Goal: Transaction & Acquisition: Purchase product/service

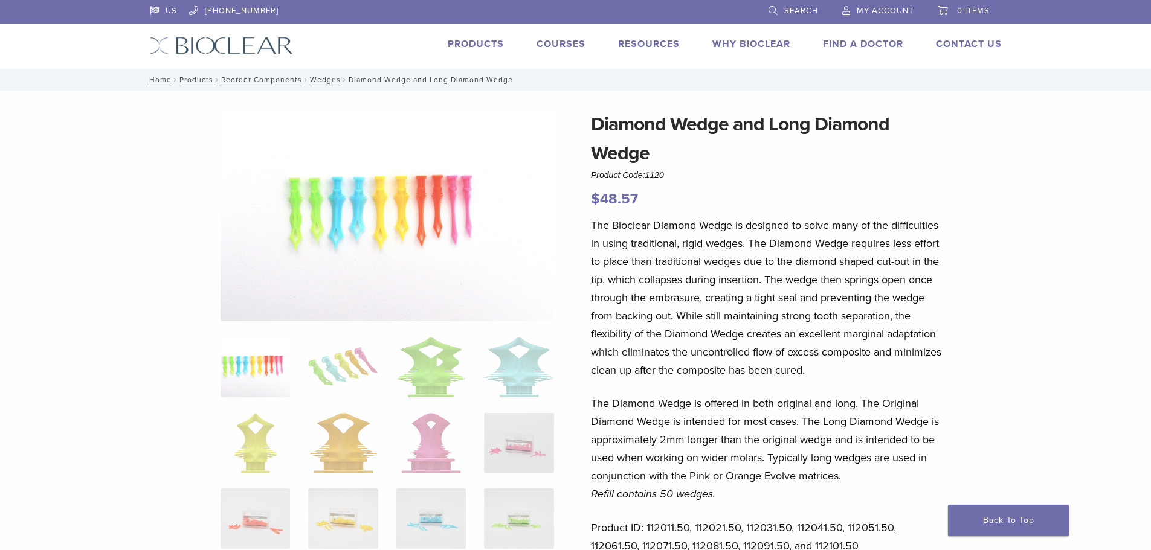
click at [964, 12] on span "0 items" at bounding box center [973, 11] width 33 height 10
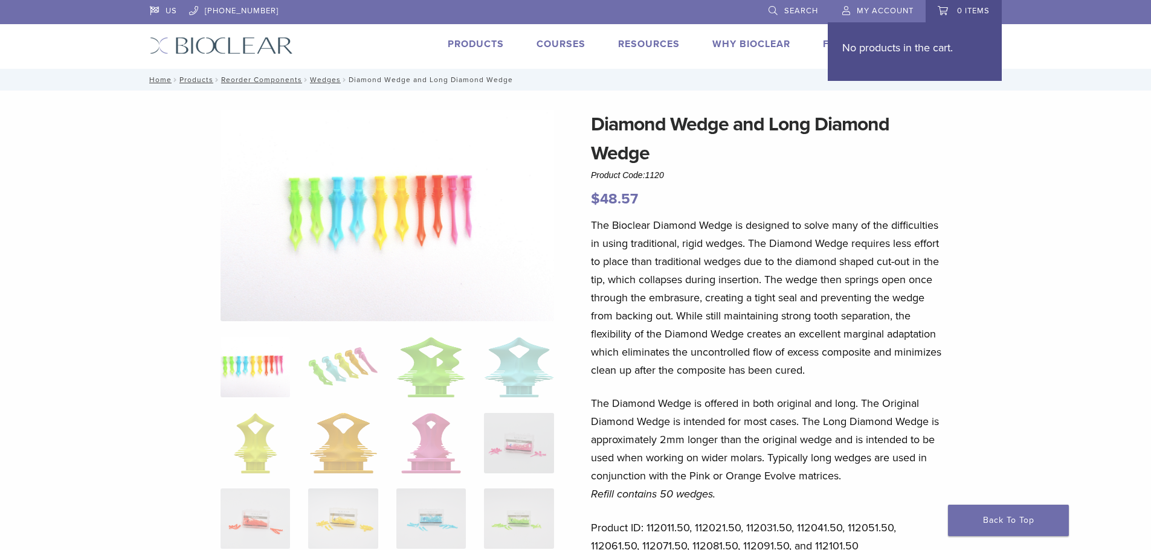
click at [887, 4] on link "My Account" at bounding box center [877, 9] width 71 height 18
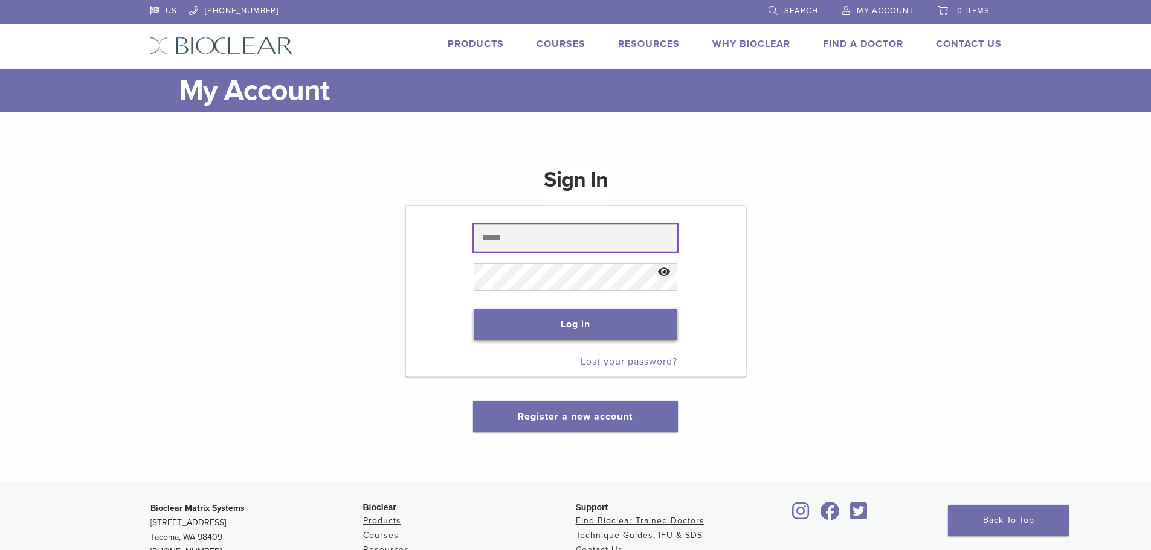
type input "**********"
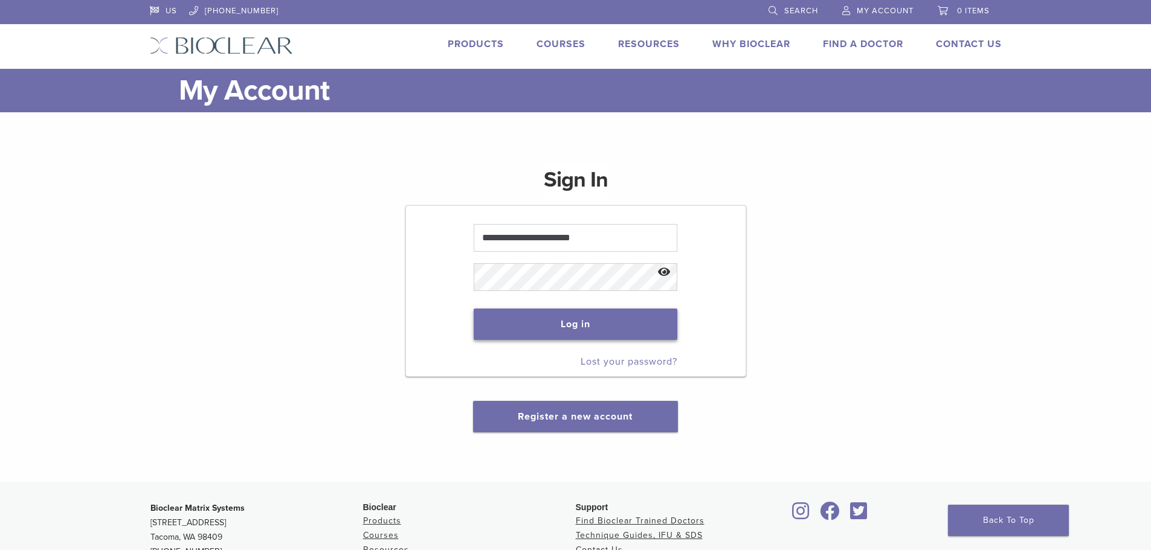
click at [608, 327] on button "Log in" at bounding box center [576, 324] width 204 height 31
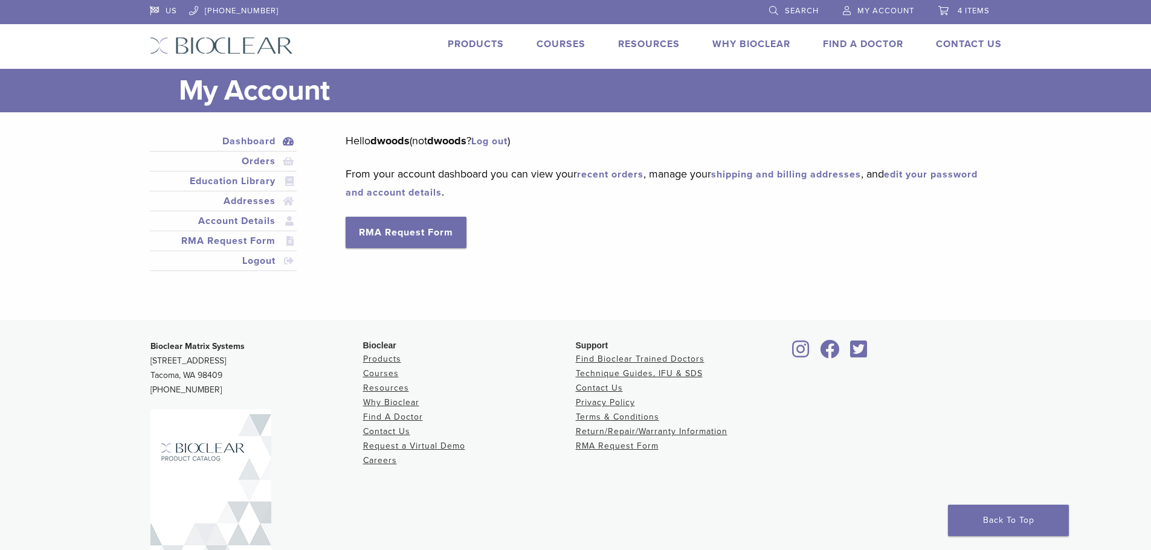
click at [963, 5] on link "4 items" at bounding box center [963, 9] width 51 height 18
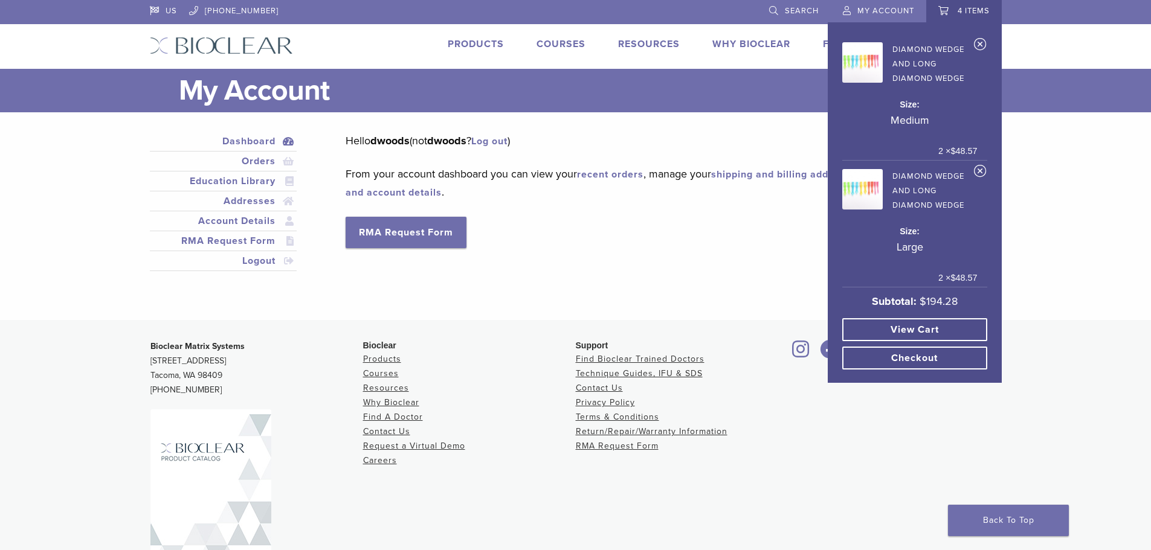
click at [941, 320] on link "View cart" at bounding box center [914, 329] width 145 height 23
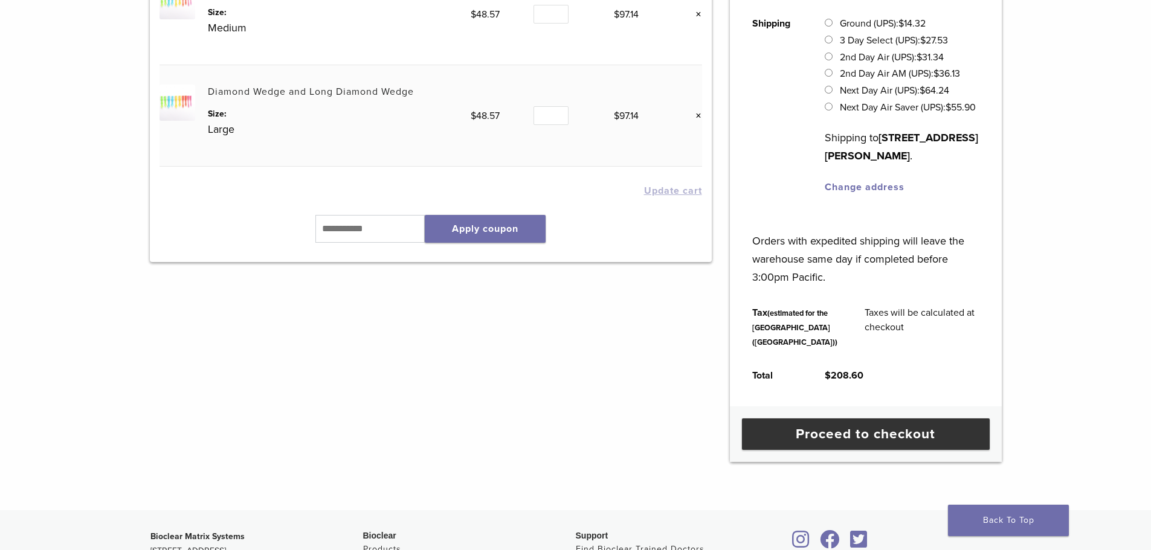
scroll to position [242, 0]
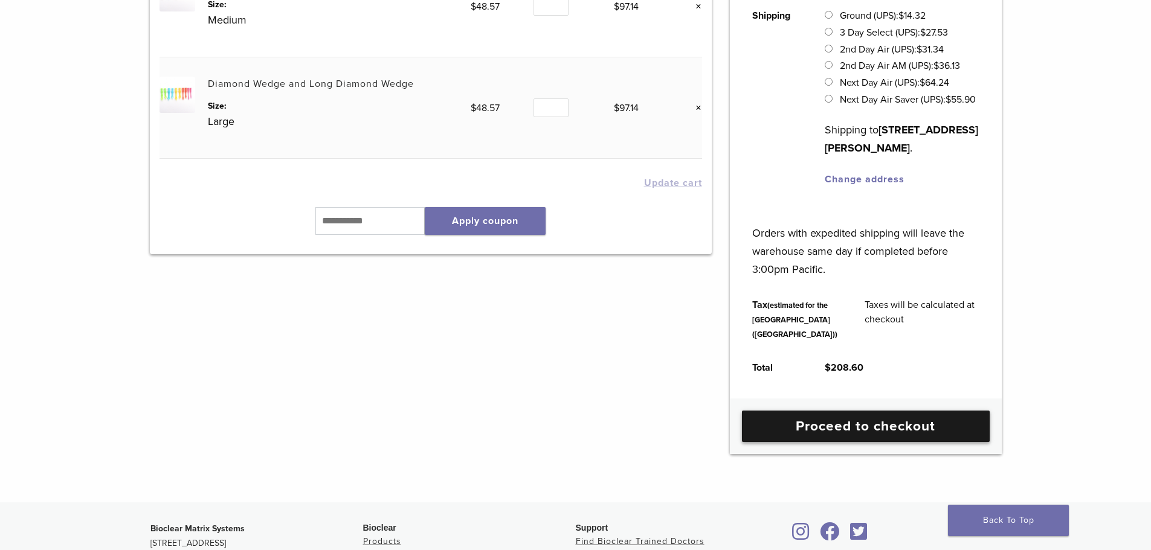
click at [915, 442] on link "Proceed to checkout" at bounding box center [866, 426] width 248 height 31
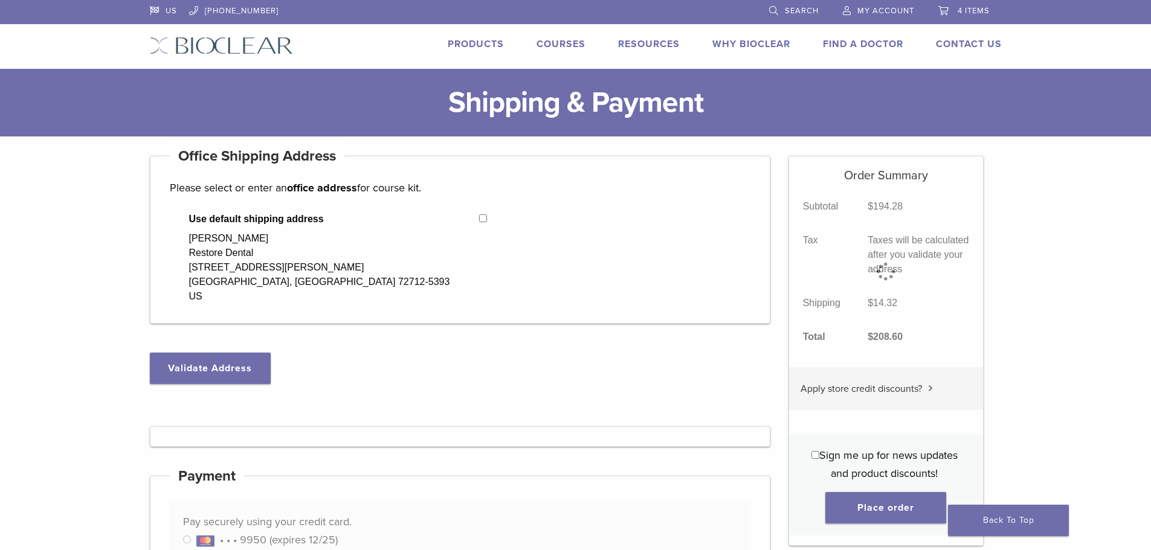
select select "**"
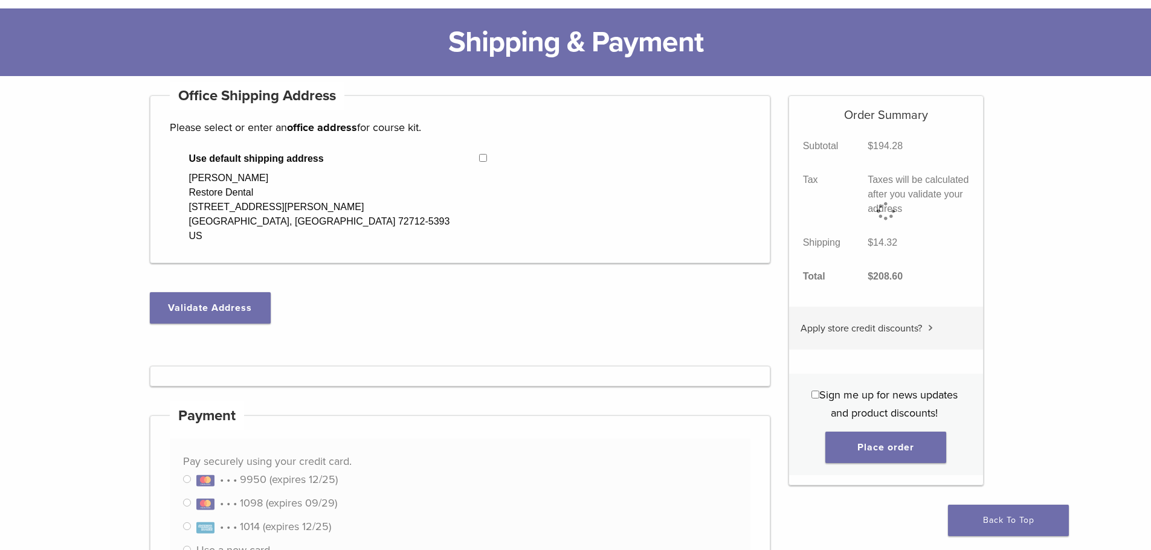
click at [229, 308] on button "Validate Address" at bounding box center [210, 307] width 121 height 31
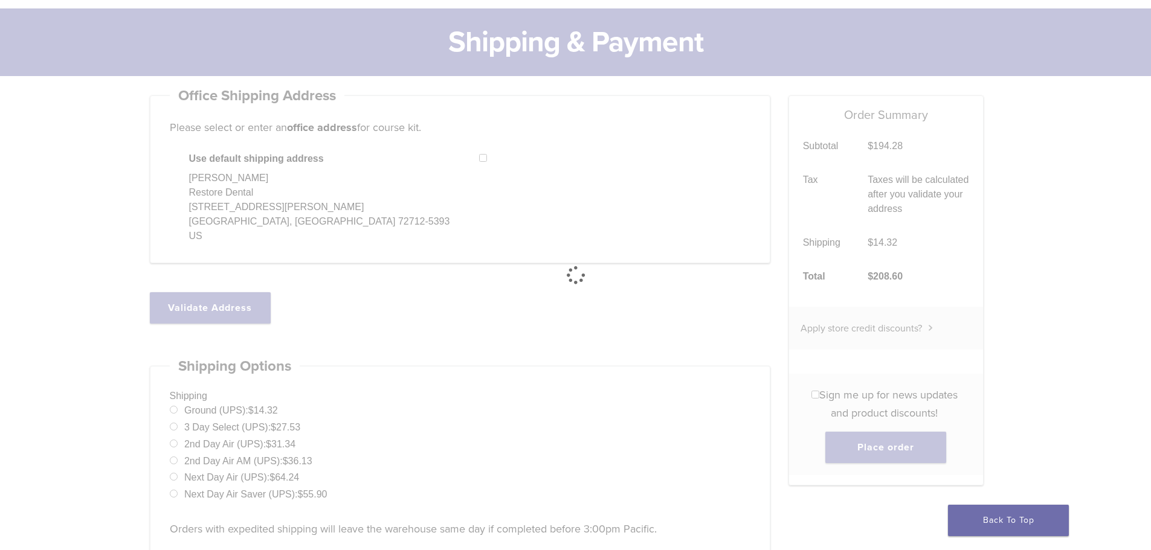
select select "**"
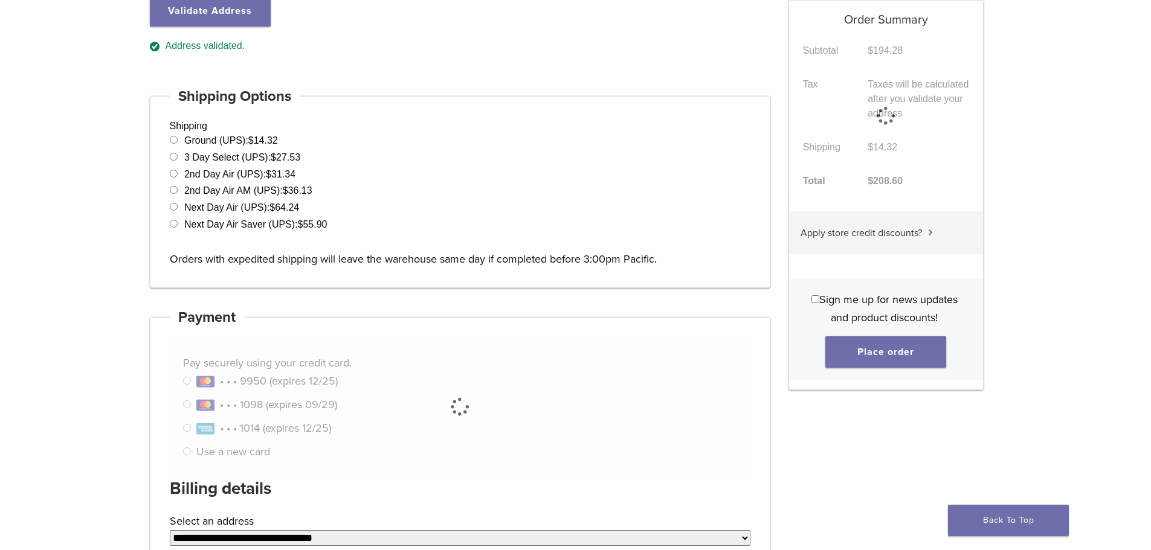
scroll to position [423, 0]
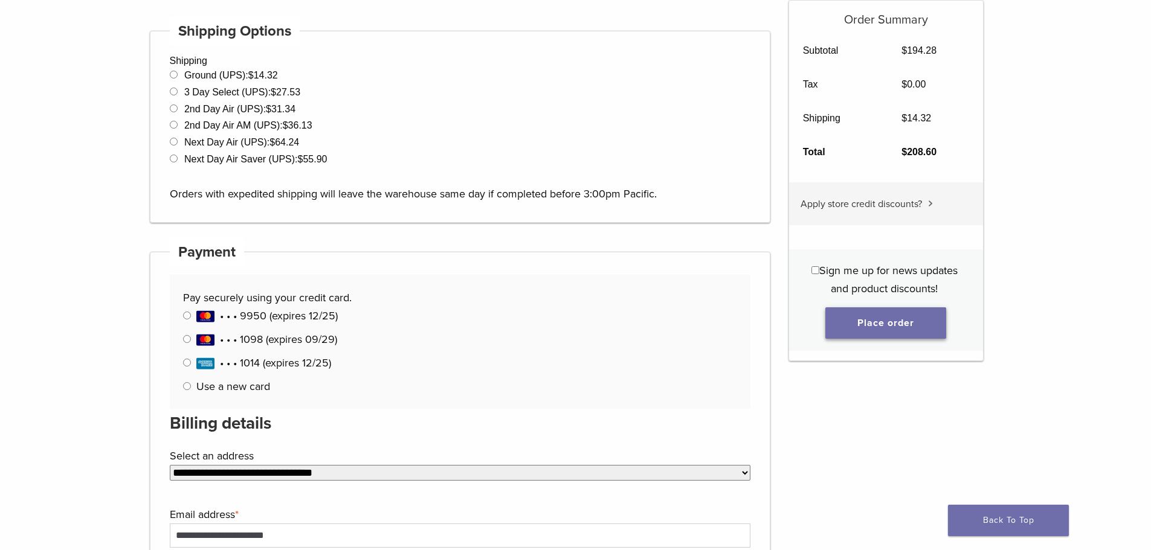
click at [909, 321] on button "Place order" at bounding box center [885, 323] width 121 height 31
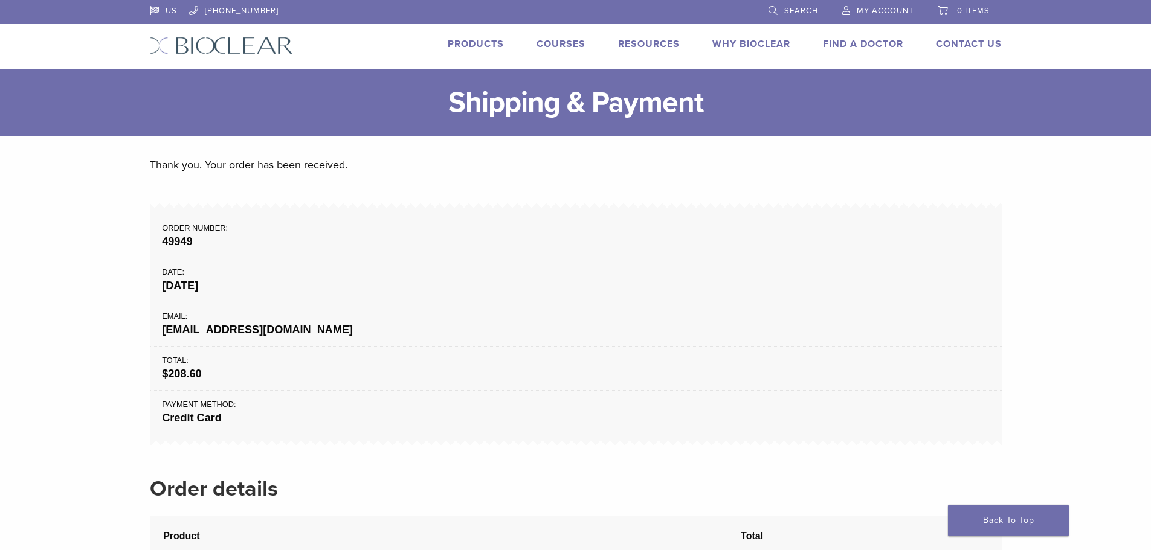
drag, startPoint x: 365, startPoint y: 207, endPoint x: 371, endPoint y: 211, distance: 7.7
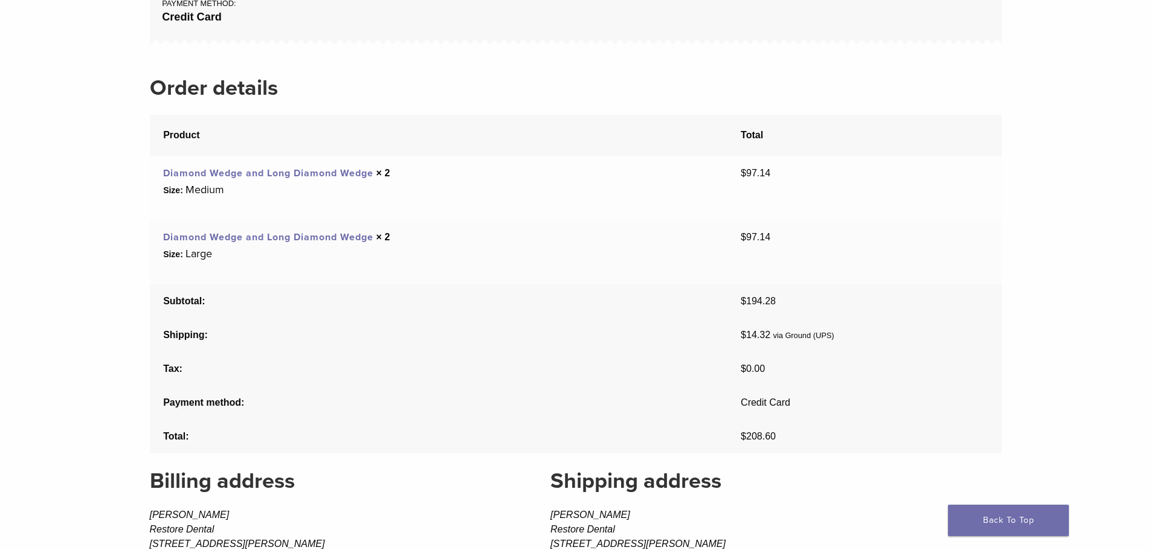
scroll to position [423, 0]
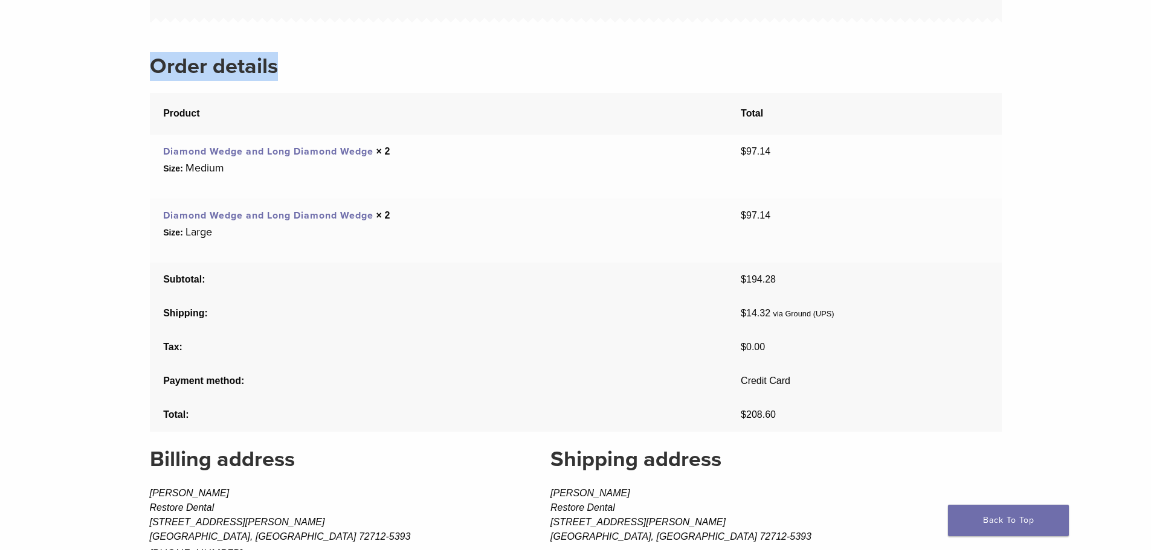
drag, startPoint x: 350, startPoint y: 84, endPoint x: 1019, endPoint y: 456, distance: 765.4
click at [1019, 456] on main "Thank you. Your order has been received. Order number: 49949 Date: October 3, 2…" at bounding box center [575, 180] width 1151 height 933
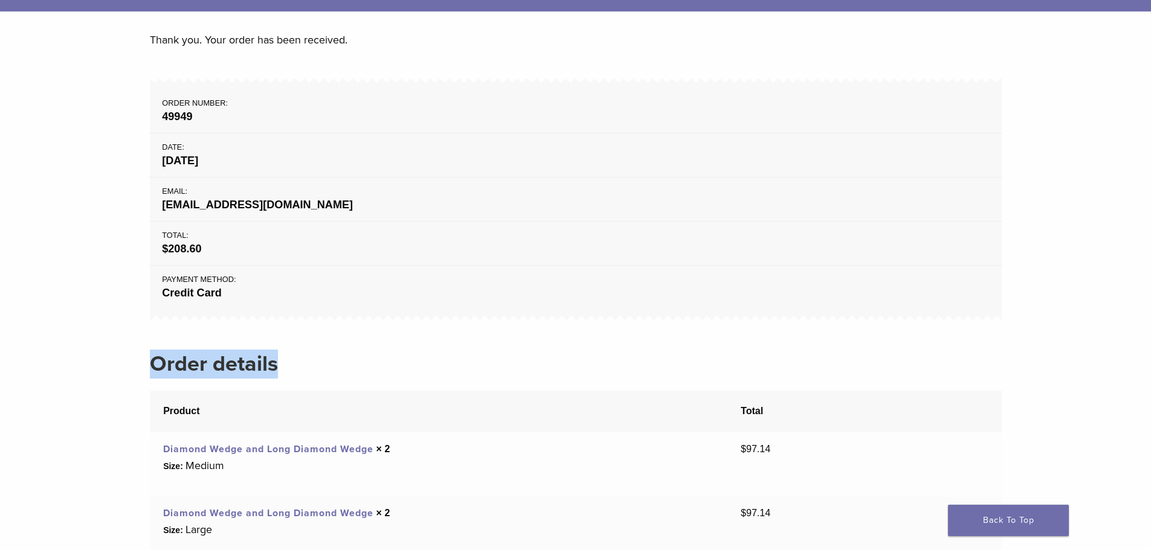
scroll to position [121, 0]
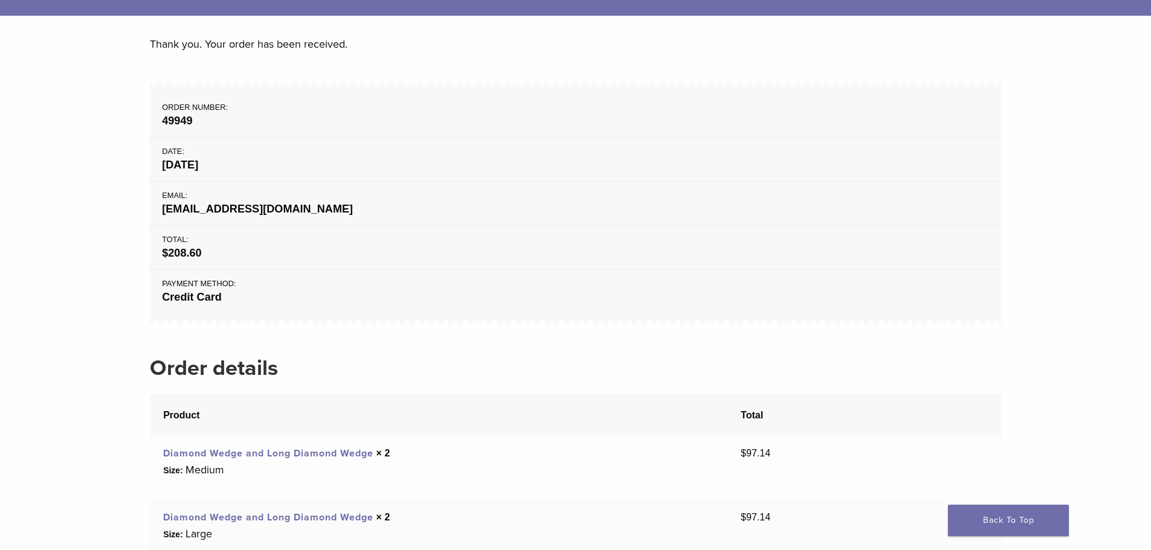
drag, startPoint x: 160, startPoint y: 99, endPoint x: 161, endPoint y: 109, distance: 10.3
click at [160, 102] on li "Order number: 49949" at bounding box center [576, 113] width 852 height 49
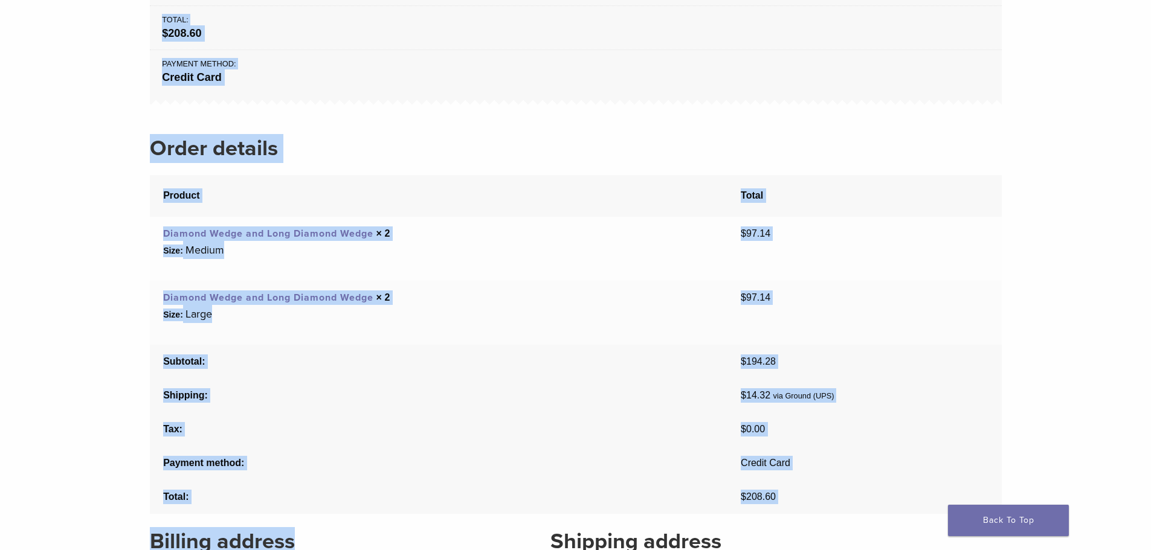
scroll to position [363, 0]
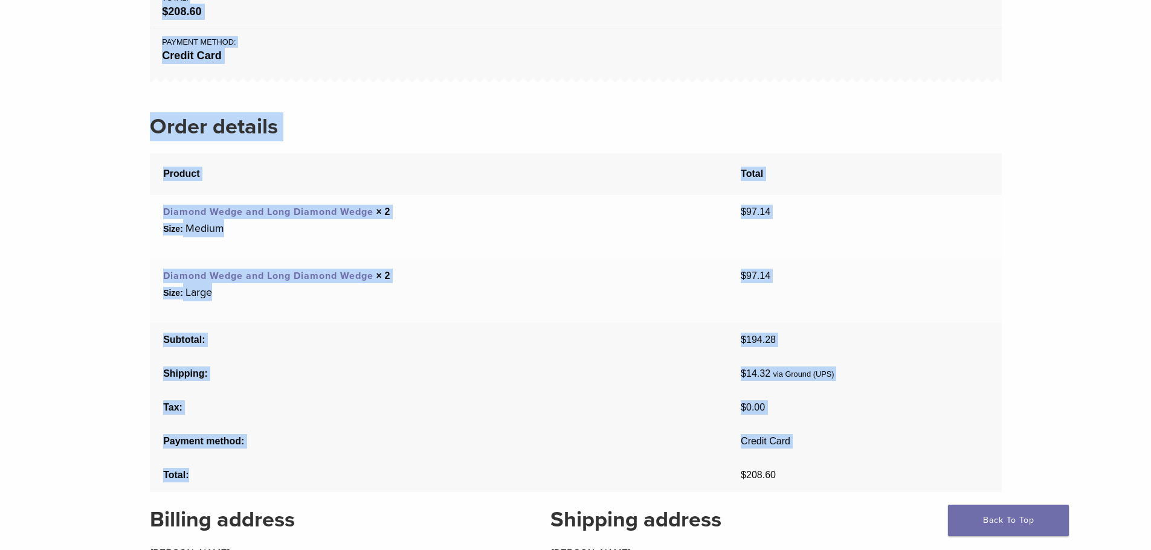
drag, startPoint x: 163, startPoint y: 103, endPoint x: 435, endPoint y: 486, distance: 470.1
click at [435, 486] on div "Thank you. Your order has been received. Order number: 49949 Date: October 3, 2…" at bounding box center [576, 142] width 852 height 699
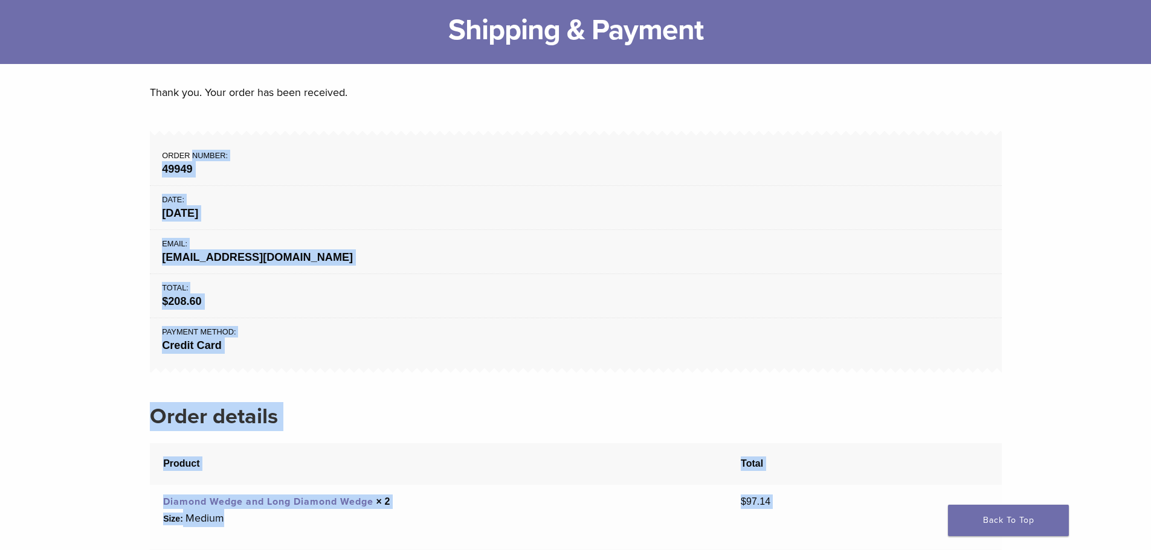
scroll to position [0, 0]
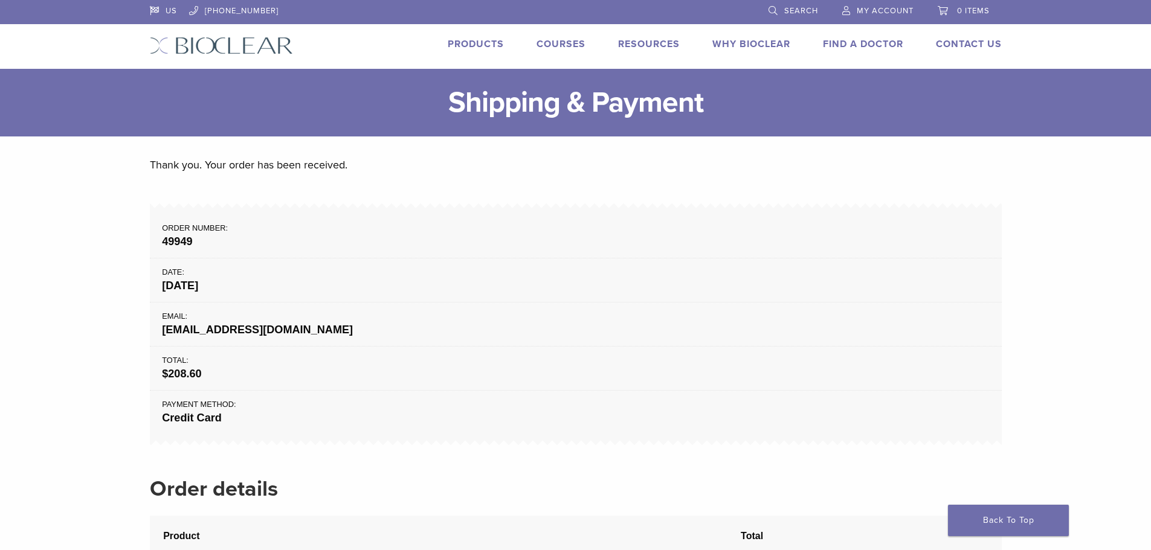
click at [189, 173] on p "Thank you. Your order has been received." at bounding box center [576, 165] width 852 height 18
click at [896, 11] on span "My Account" at bounding box center [885, 11] width 57 height 10
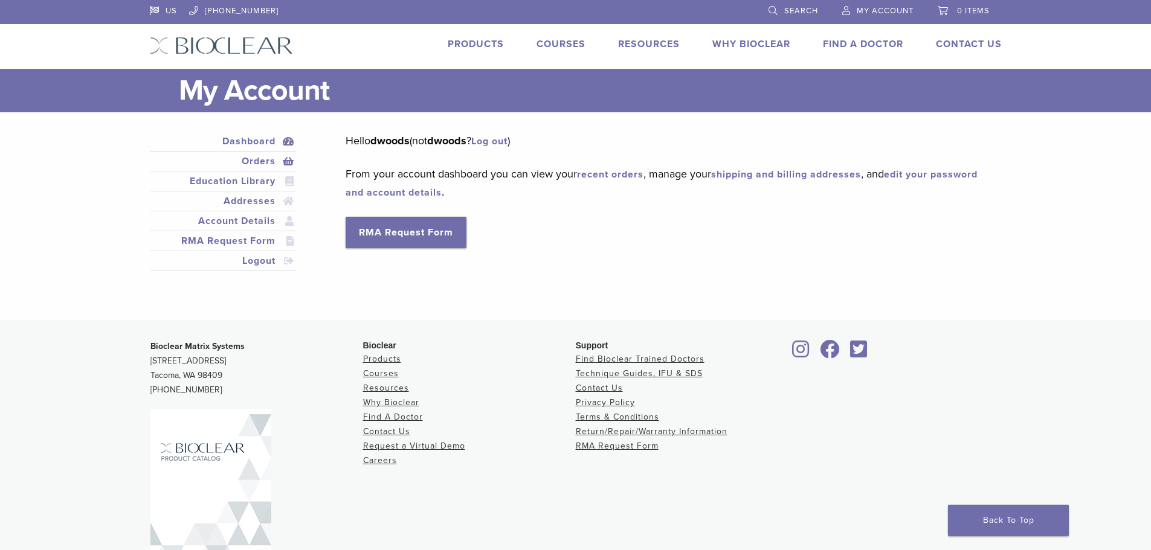
click at [253, 161] on link "Orders" at bounding box center [223, 161] width 143 height 15
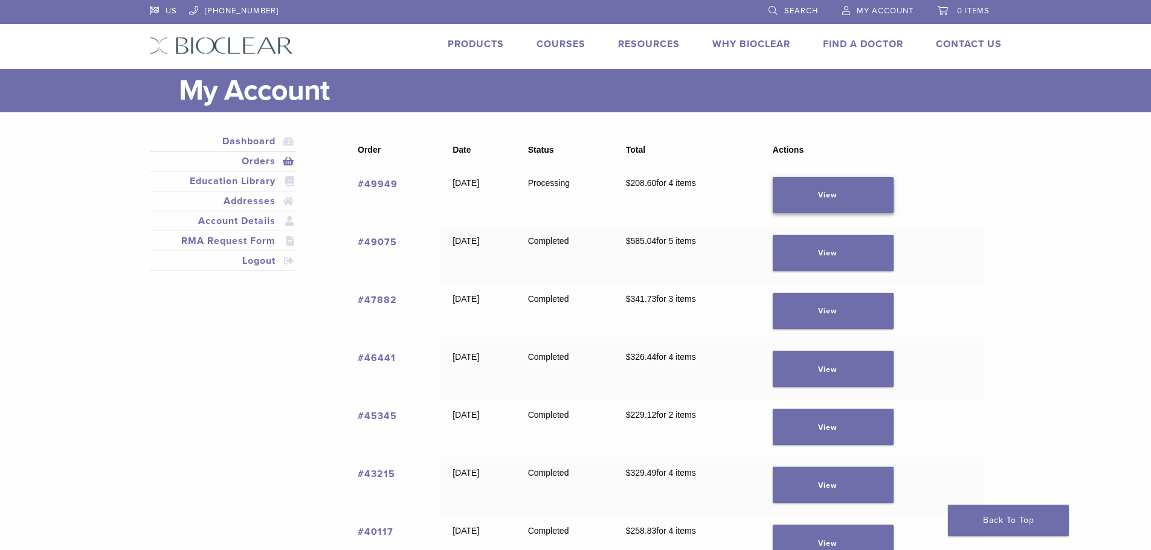
click at [834, 188] on link "View" at bounding box center [833, 195] width 121 height 36
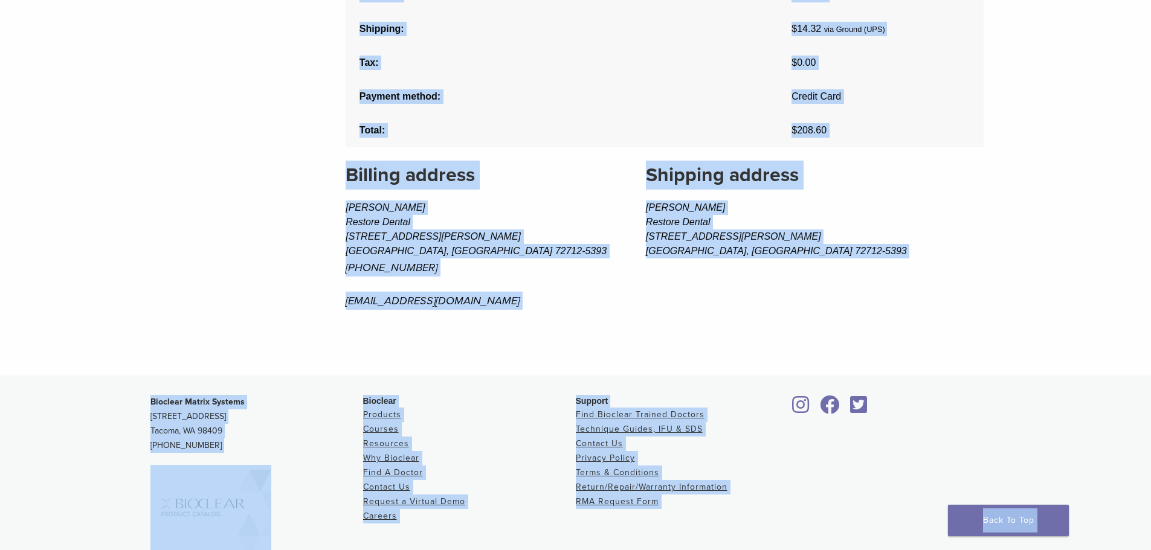
scroll to position [511, 0]
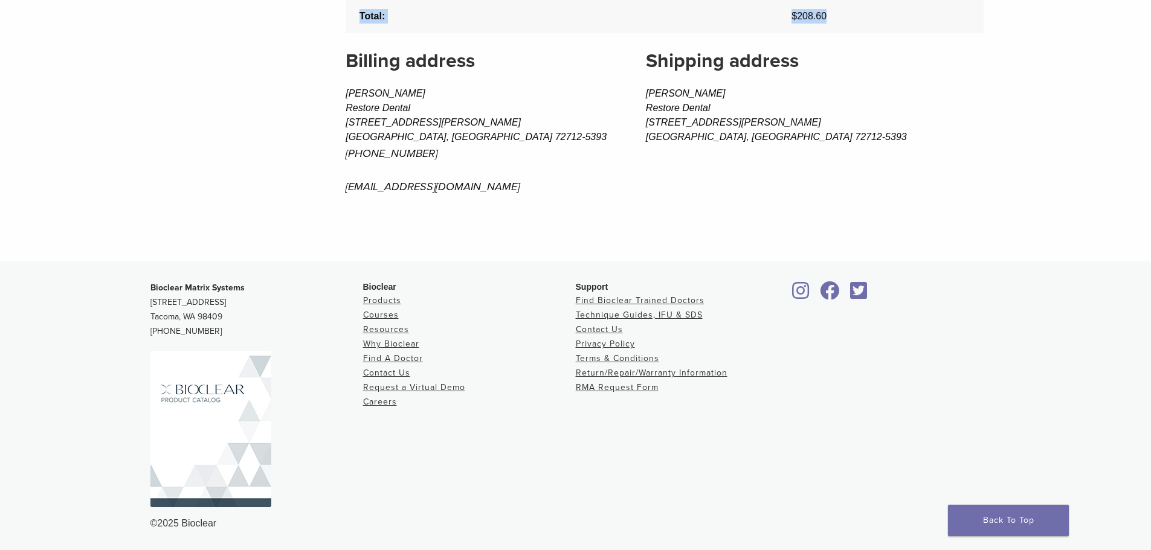
drag, startPoint x: 346, startPoint y: 140, endPoint x: 853, endPoint y: 24, distance: 520.7
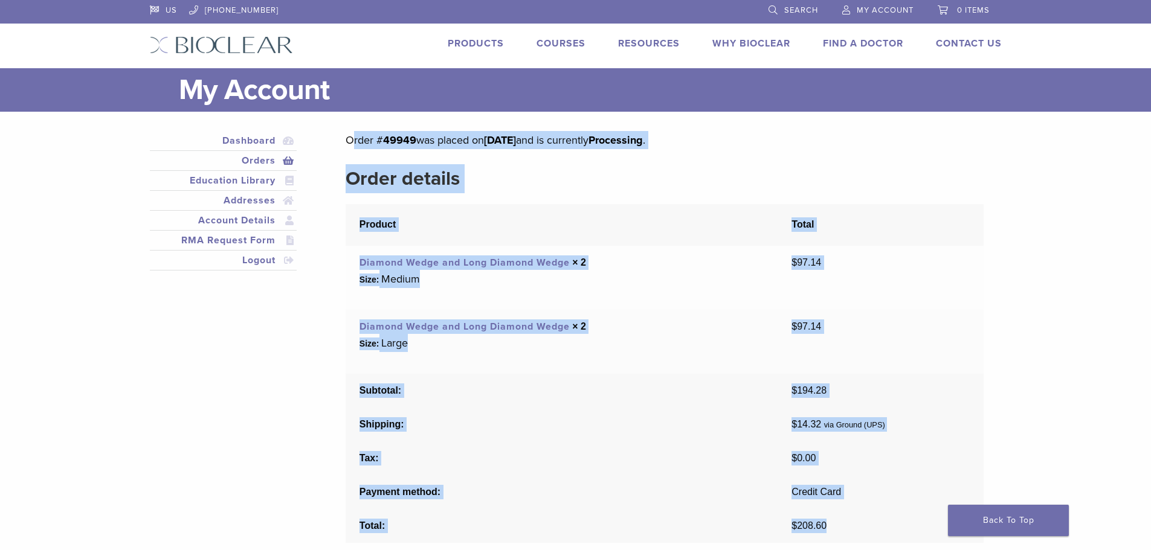
scroll to position [0, 0]
drag, startPoint x: 728, startPoint y: 0, endPoint x: 941, endPoint y: 158, distance: 264.8
click at [941, 158] on div "Order # 49949 was placed on October 3, 2025 and is currently Processing . Order…" at bounding box center [664, 434] width 637 height 605
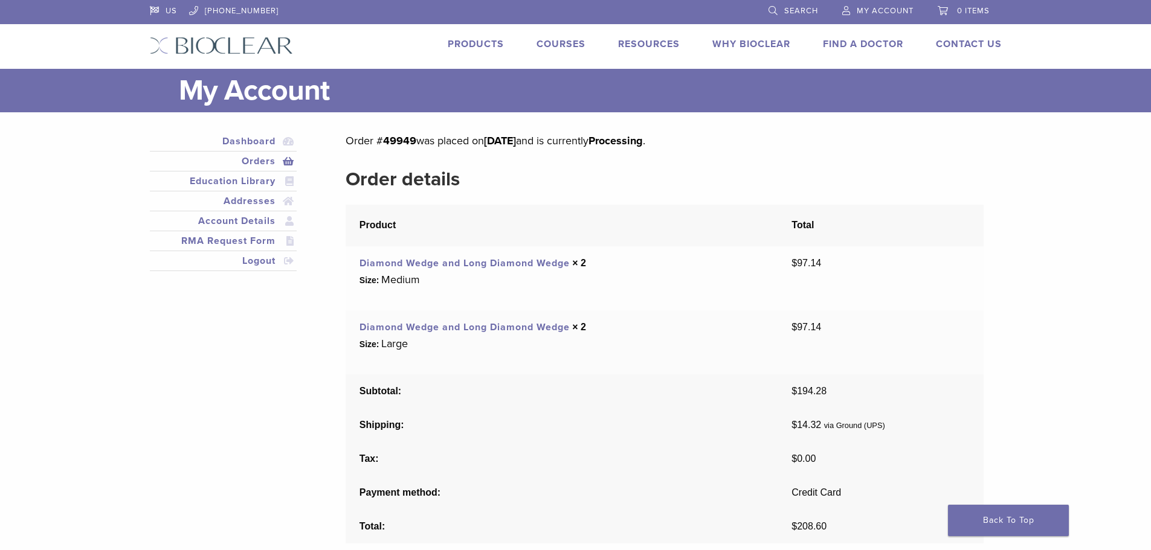
drag, startPoint x: 696, startPoint y: 1, endPoint x: 1056, endPoint y: 191, distance: 407.3
click at [1056, 191] on main "My Account Close Dashboard Orders Education Library Addresses Account Details R…" at bounding box center [575, 420] width 1151 height 703
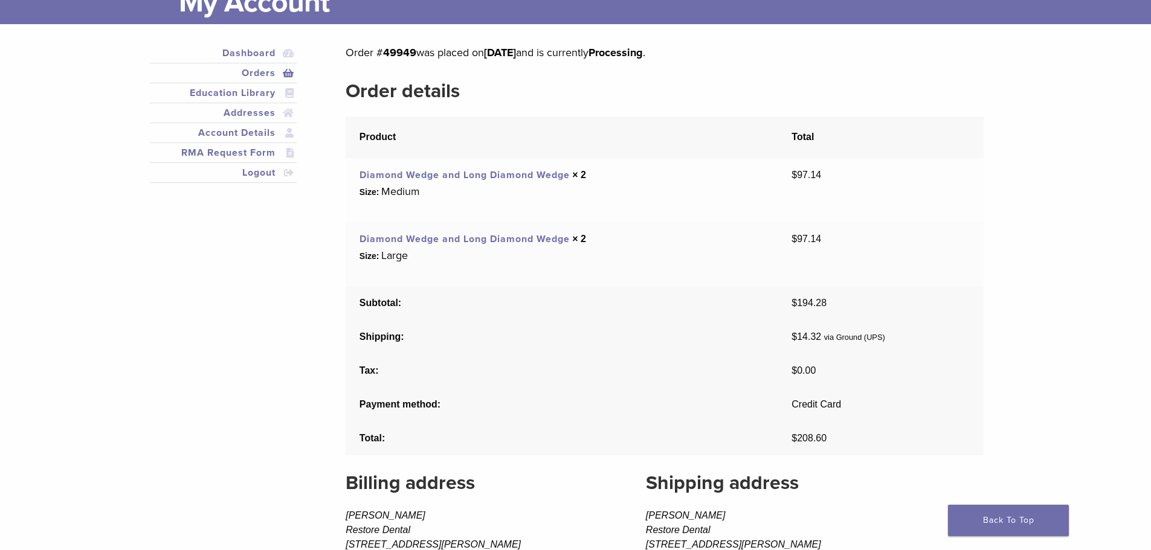
scroll to position [88, 0]
click at [244, 127] on link "Account Details" at bounding box center [223, 133] width 143 height 15
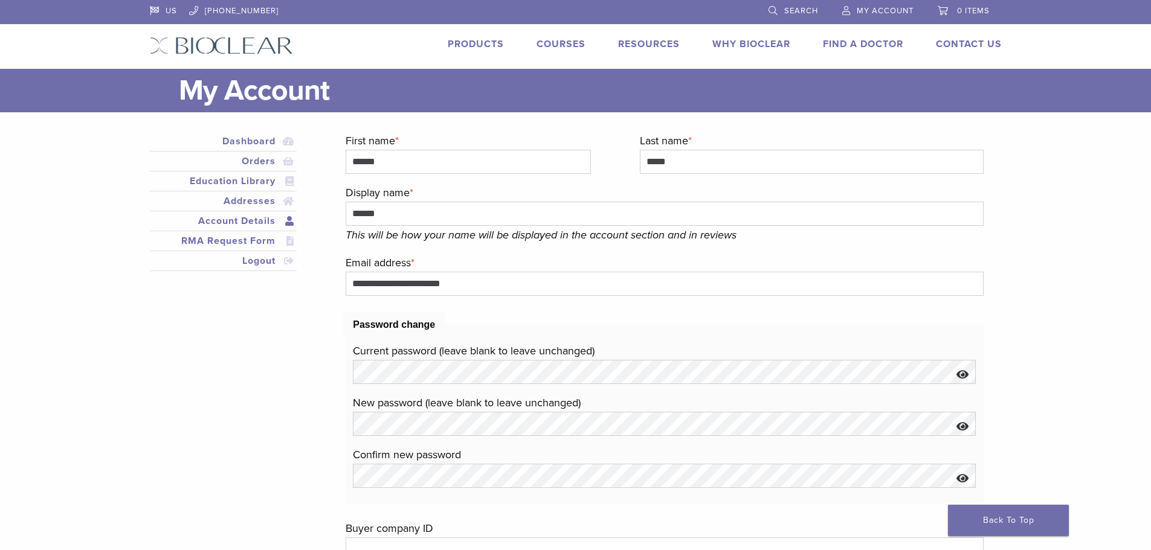
click at [882, 7] on span "My Account" at bounding box center [885, 11] width 57 height 10
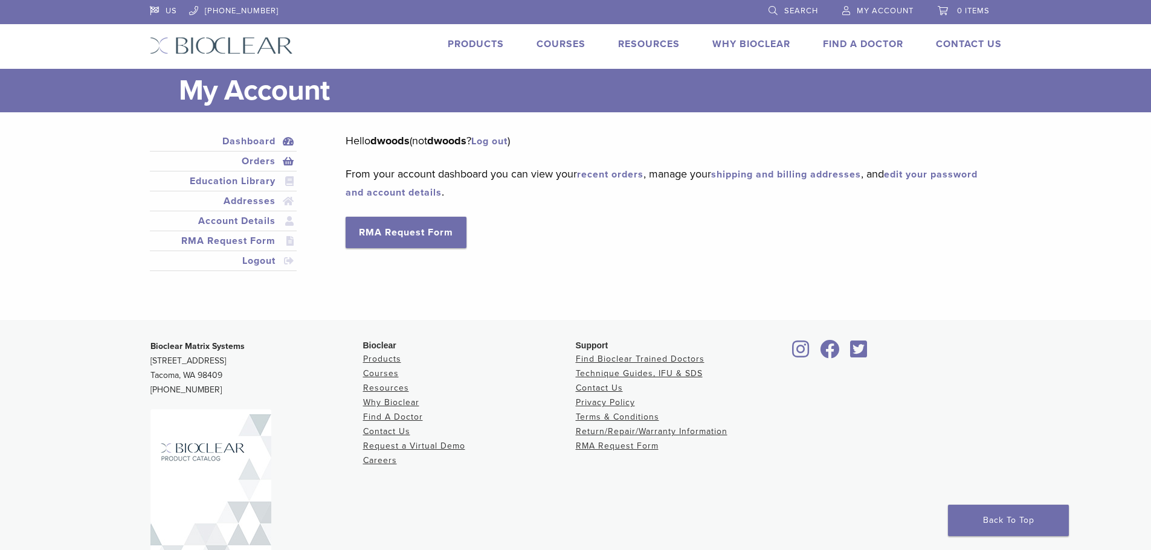
click at [254, 166] on link "Orders" at bounding box center [223, 161] width 143 height 15
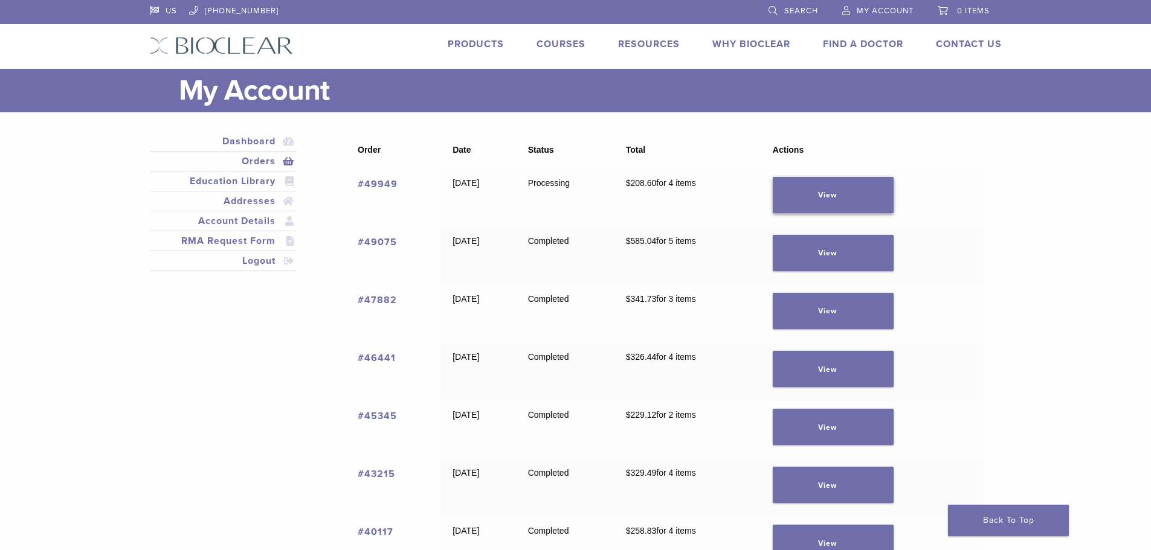
click at [860, 181] on link "View" at bounding box center [833, 195] width 121 height 36
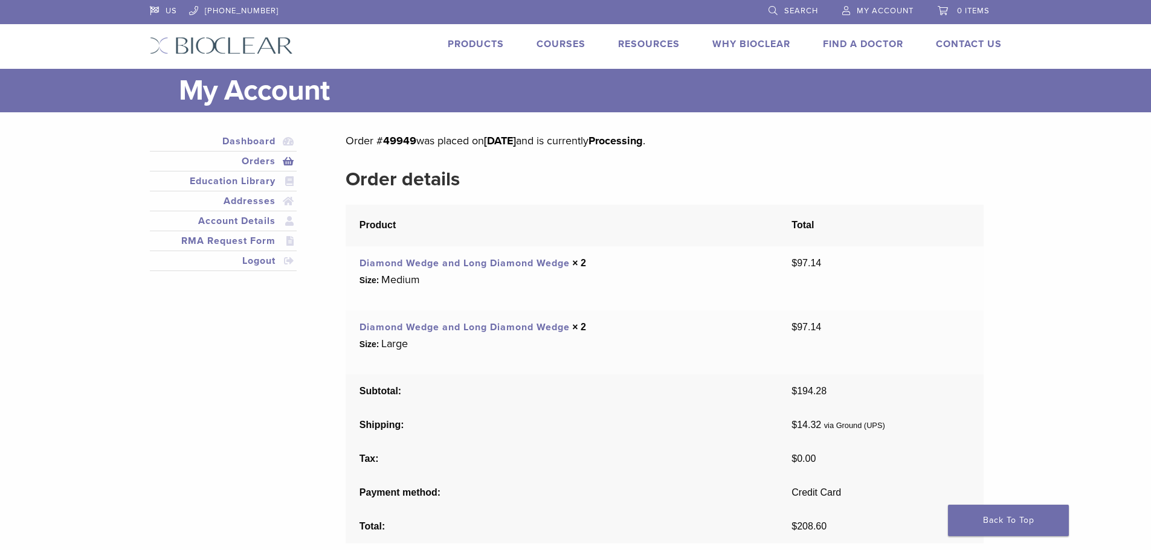
drag, startPoint x: 530, startPoint y: 1, endPoint x: 761, endPoint y: 189, distance: 298.0
click at [761, 189] on h2 "Order details" at bounding box center [664, 179] width 637 height 29
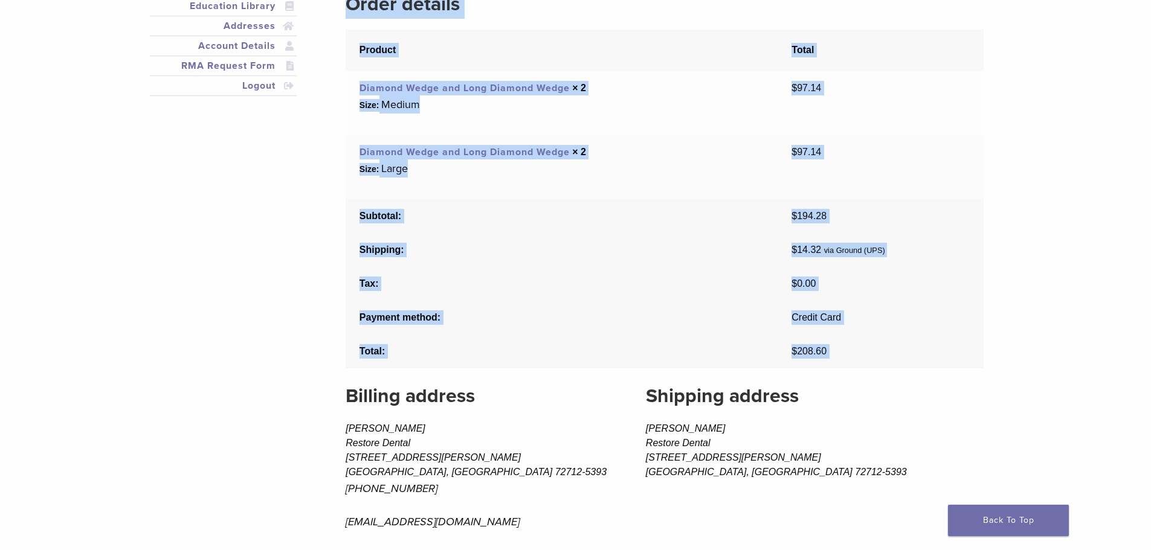
scroll to position [184, 0]
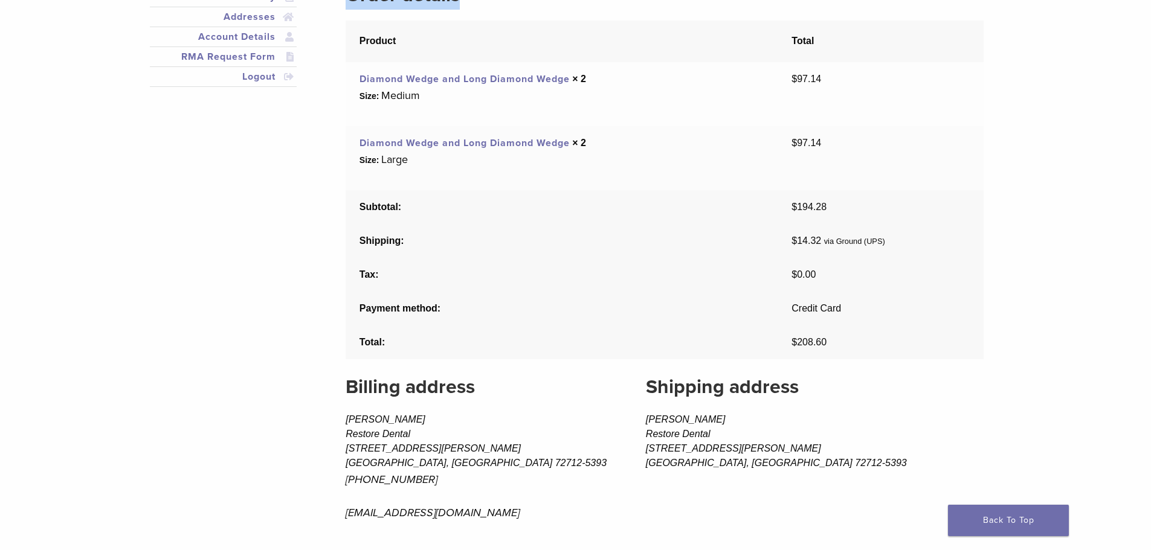
drag, startPoint x: 347, startPoint y: 141, endPoint x: 831, endPoint y: 359, distance: 530.5
click at [831, 359] on div "Order # 49949 was placed on [DATE] and is currently Processing . Order details …" at bounding box center [664, 249] width 637 height 605
